Goal: Entertainment & Leisure: Consume media (video, audio)

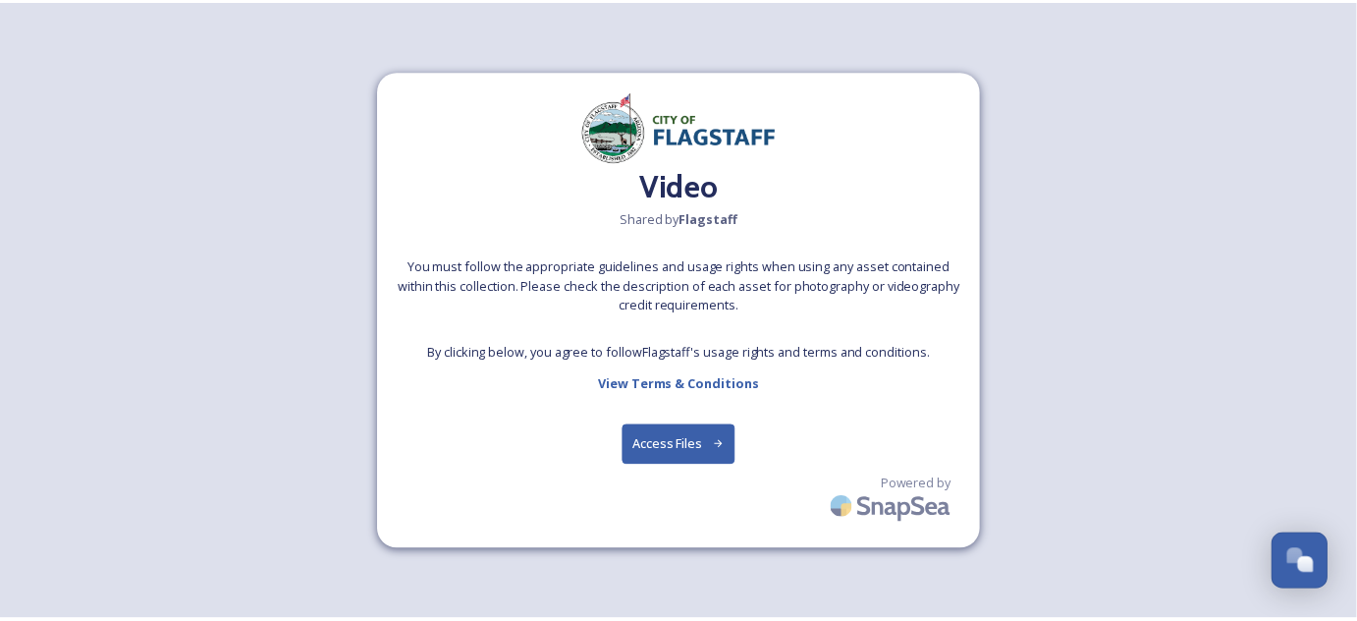
scroll to position [2491, 0]
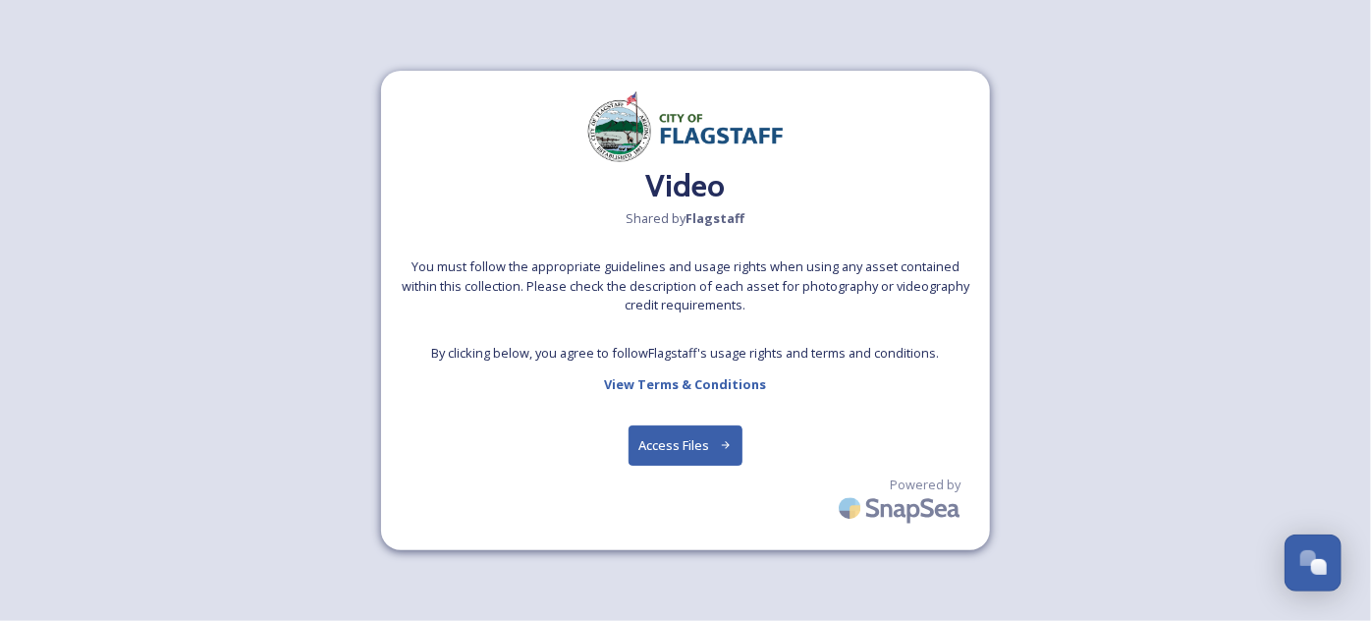
click at [671, 447] on button "Access Files" at bounding box center [686, 445] width 115 height 40
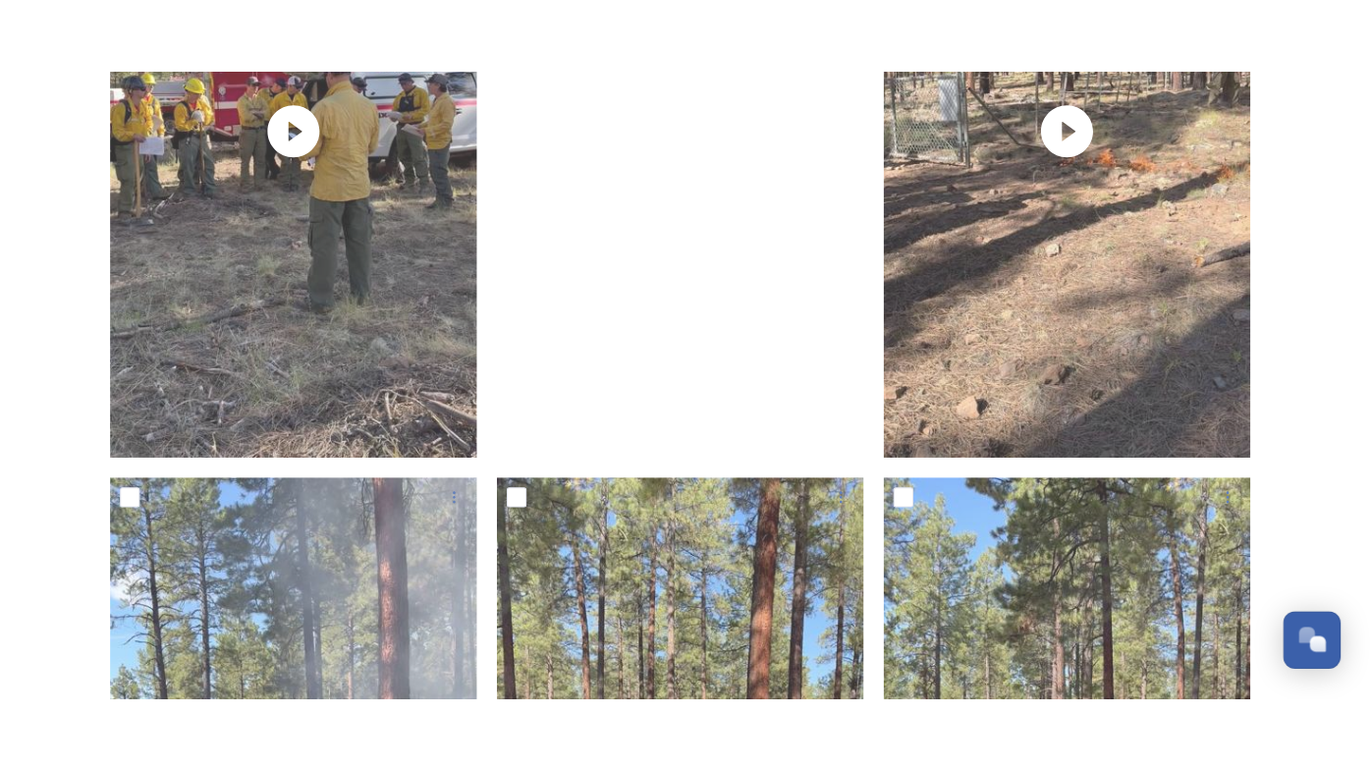
scroll to position [357, 0]
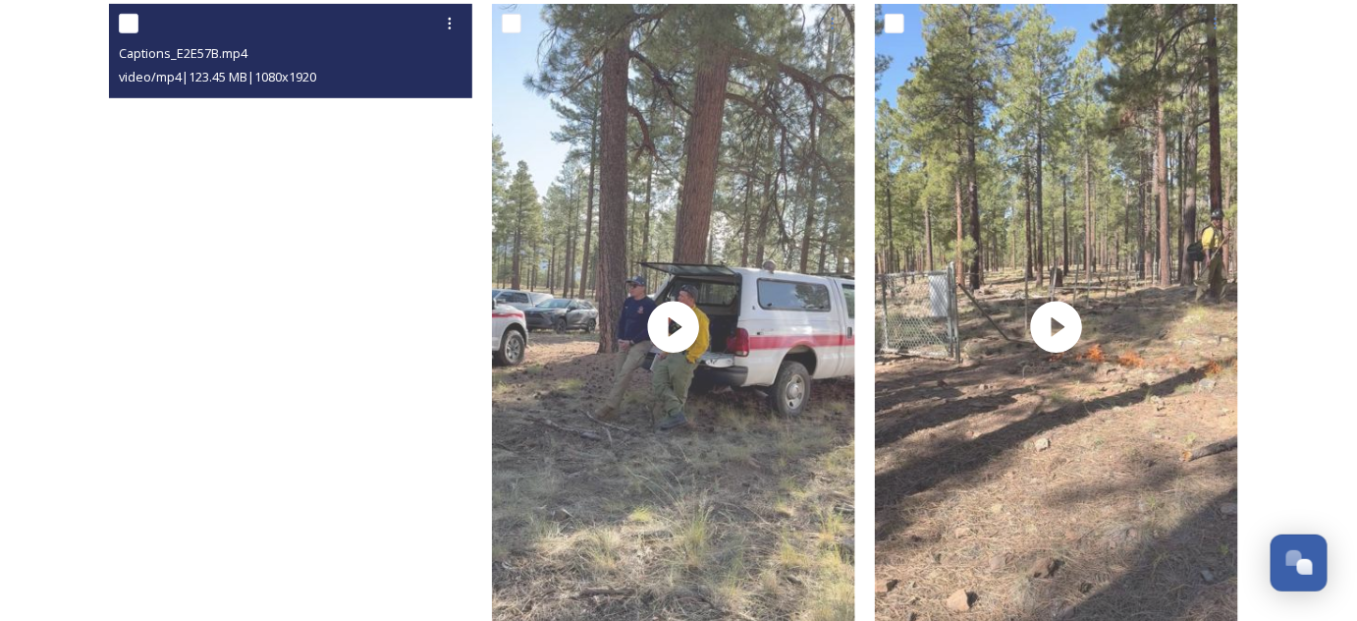
click at [423, 351] on video "Captions_E2E57B.mp4" at bounding box center [290, 327] width 363 height 646
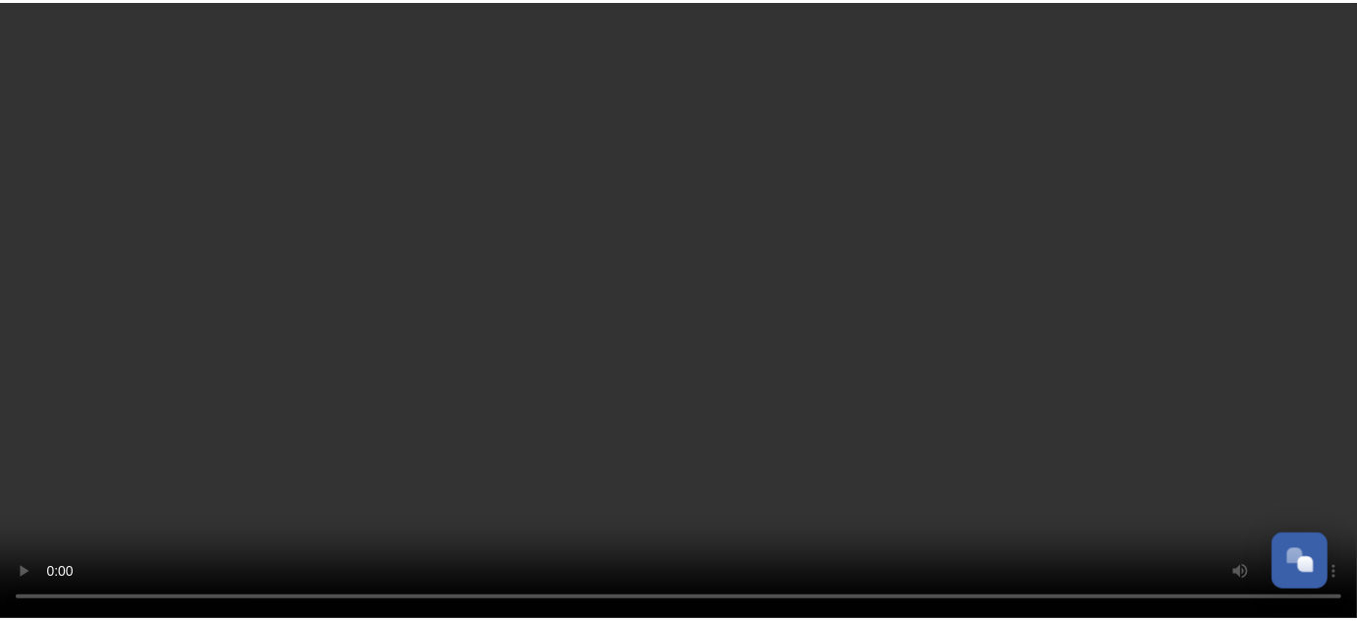
scroll to position [2491, 0]
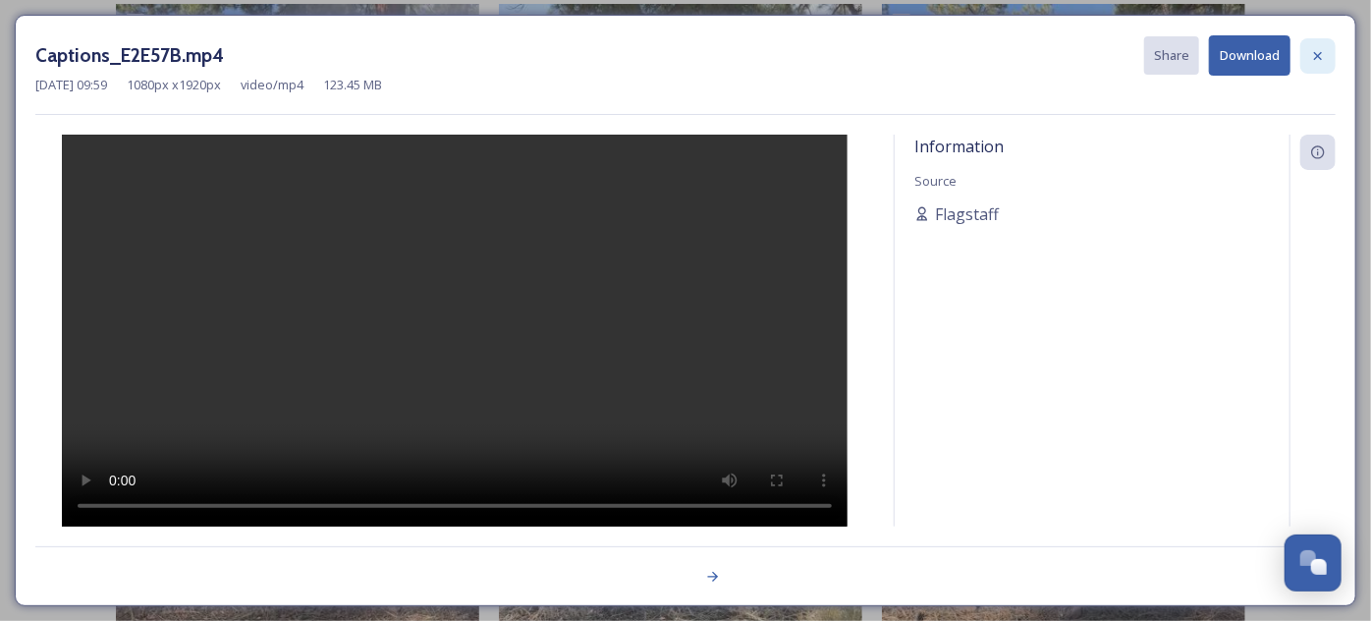
click at [1319, 54] on icon at bounding box center [1318, 55] width 8 height 8
